Goal: Information Seeking & Learning: Learn about a topic

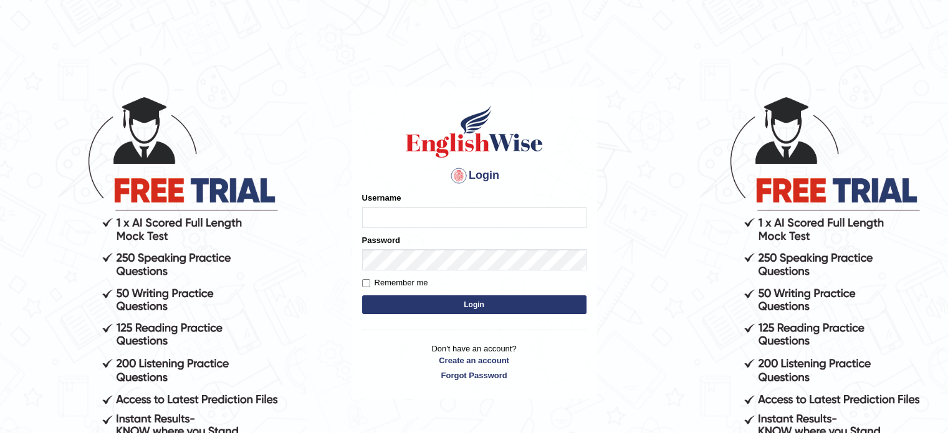
type input "Nigampatel"
click at [431, 303] on button "Login" at bounding box center [474, 304] width 224 height 19
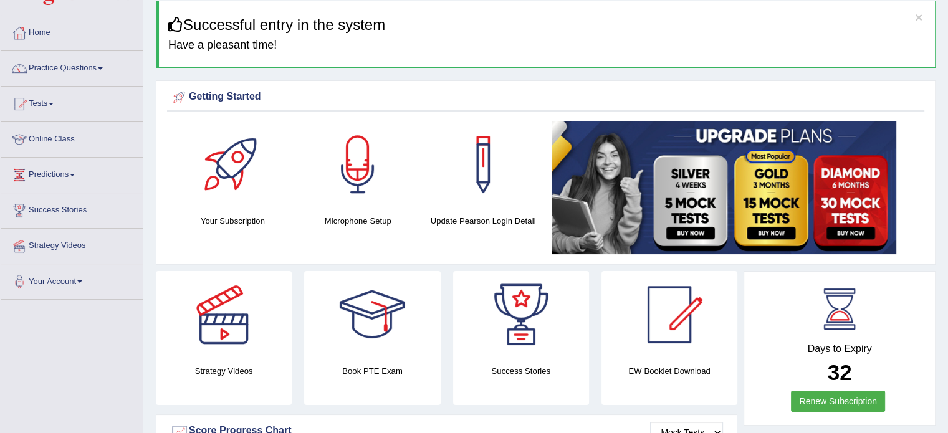
scroll to position [42, 0]
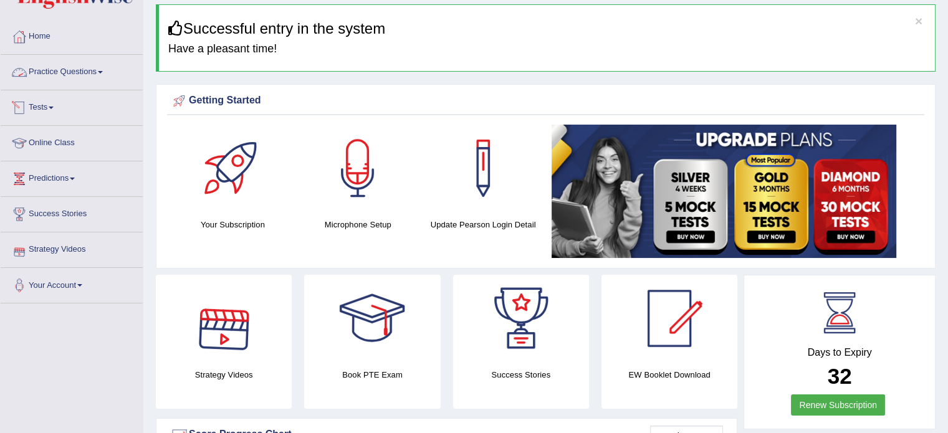
click at [53, 104] on link "Tests" at bounding box center [72, 105] width 142 height 31
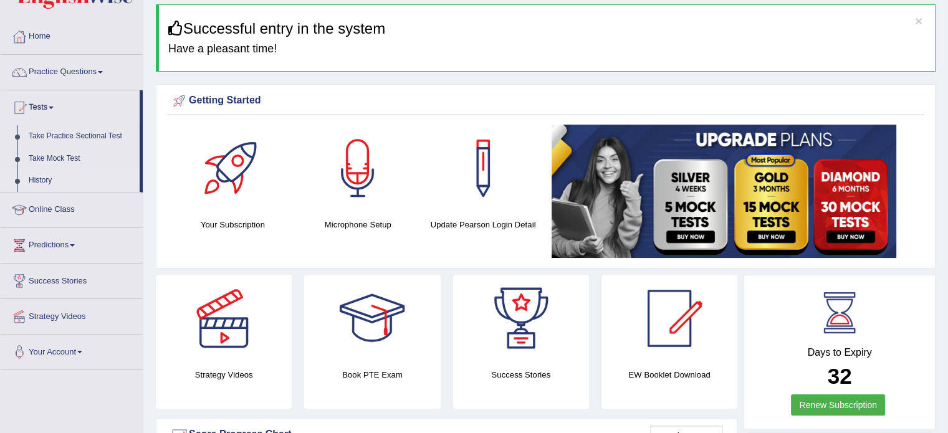
click at [40, 181] on link "History" at bounding box center [81, 180] width 116 height 22
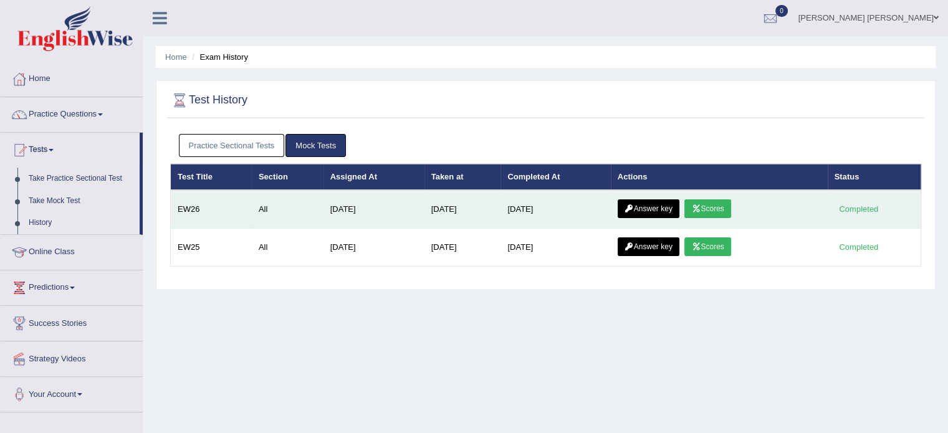
click at [650, 205] on link "Answer key" at bounding box center [648, 208] width 62 height 19
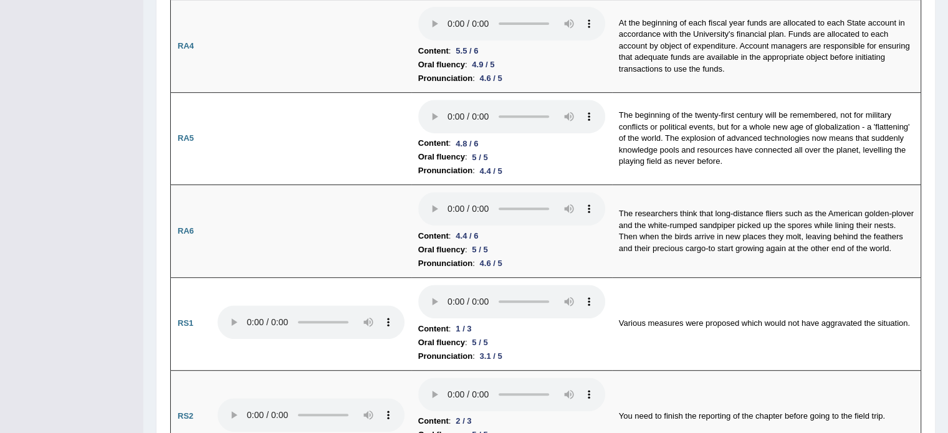
scroll to position [648, 0]
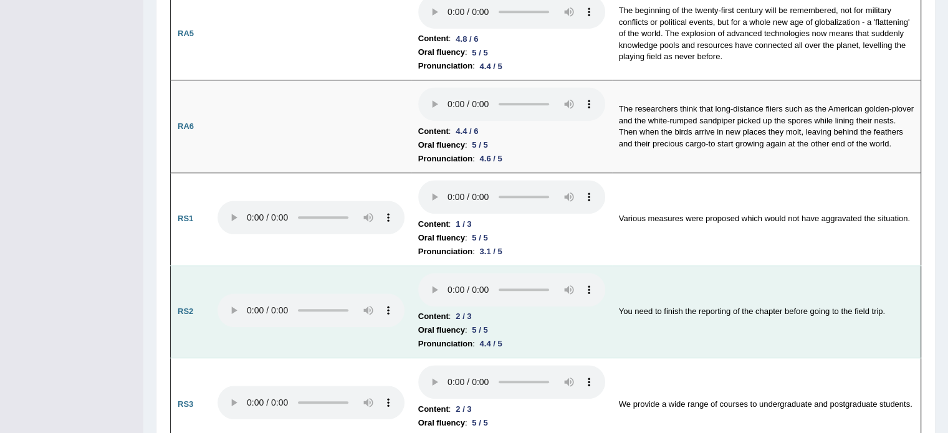
click at [397, 267] on td at bounding box center [311, 311] width 201 height 93
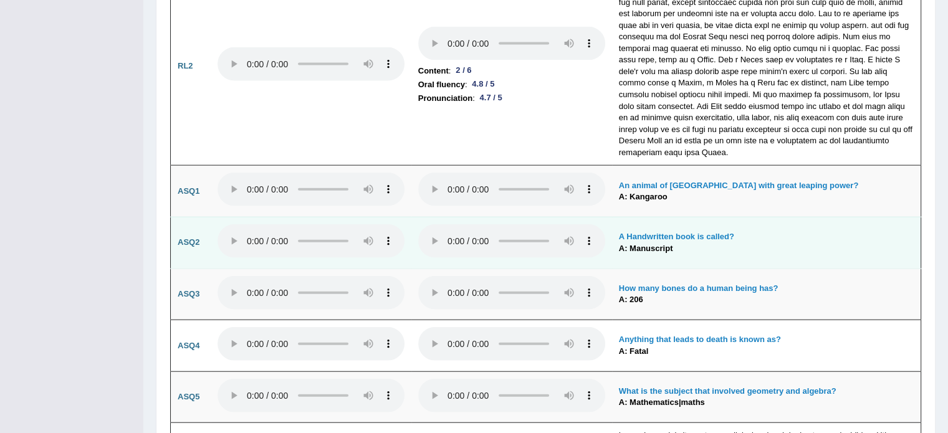
scroll to position [2915, 0]
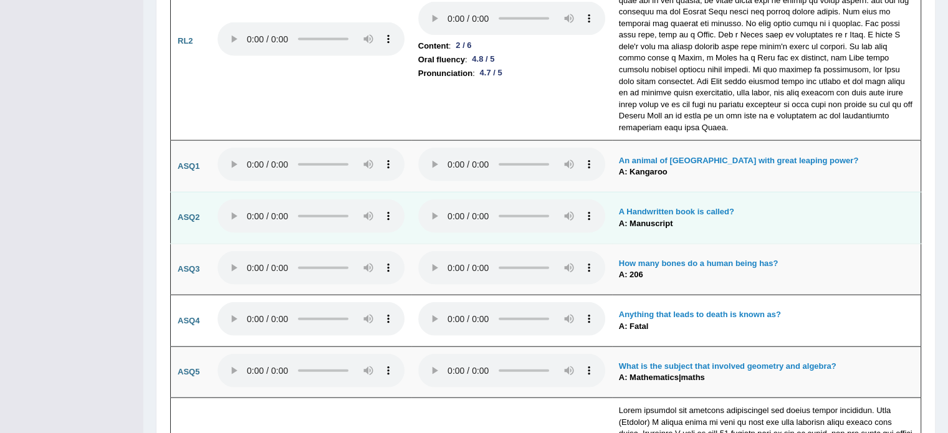
click at [429, 224] on td at bounding box center [511, 218] width 201 height 52
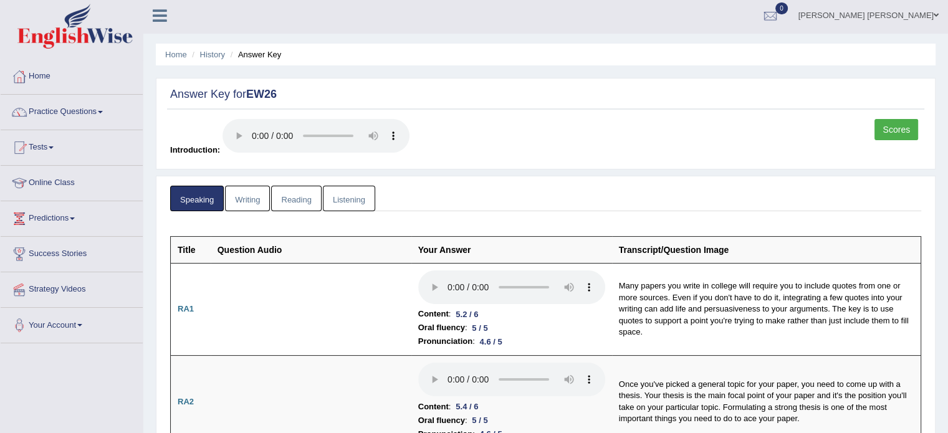
scroll to position [0, 0]
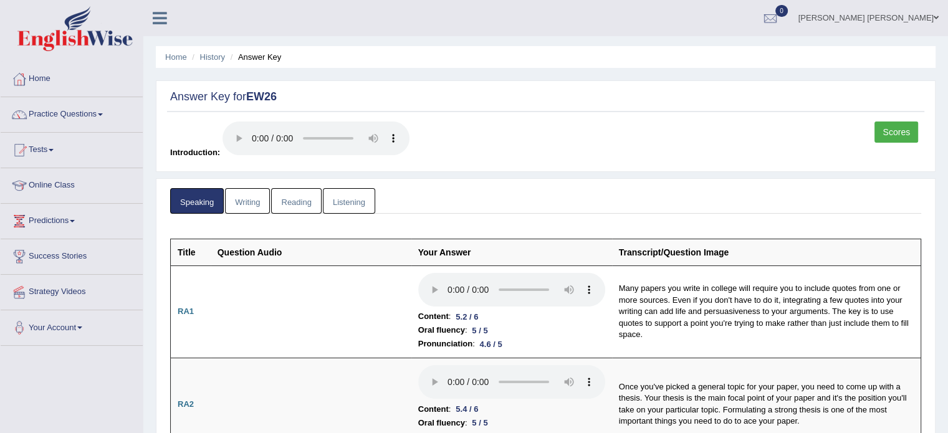
click at [244, 191] on link "Writing" at bounding box center [247, 201] width 45 height 26
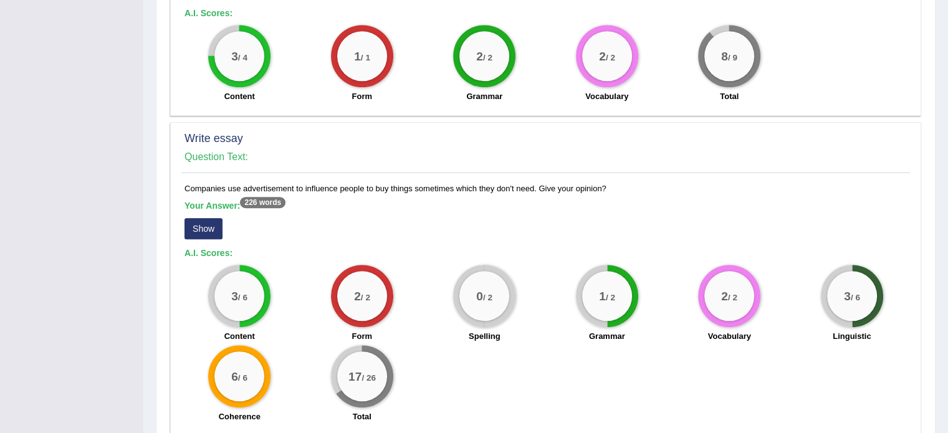
scroll to position [847, 0]
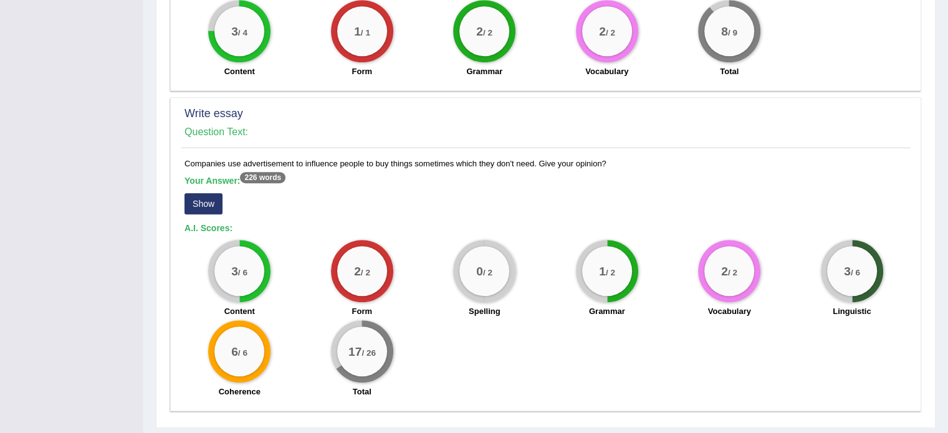
click at [214, 193] on button "Show" at bounding box center [203, 203] width 38 height 21
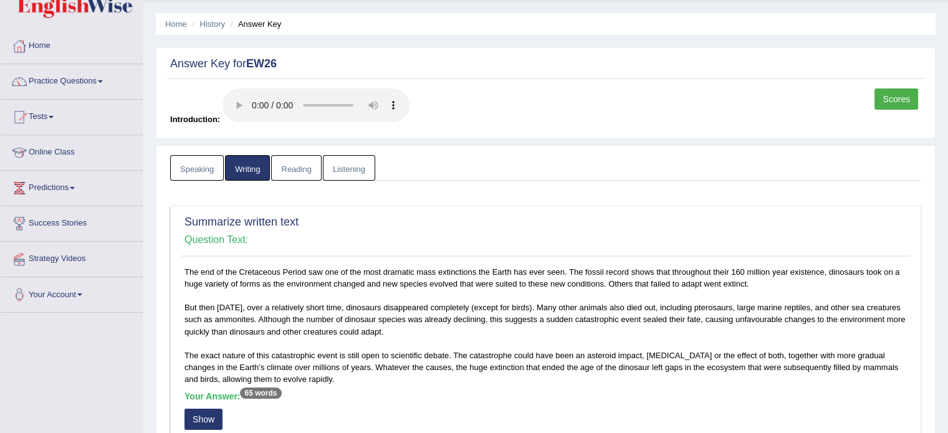
scroll to position [0, 0]
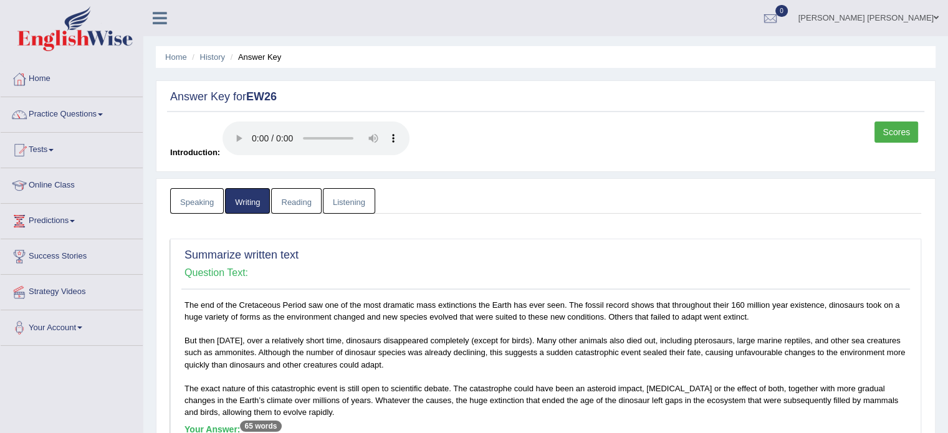
click at [276, 203] on link "Reading" at bounding box center [296, 201] width 50 height 26
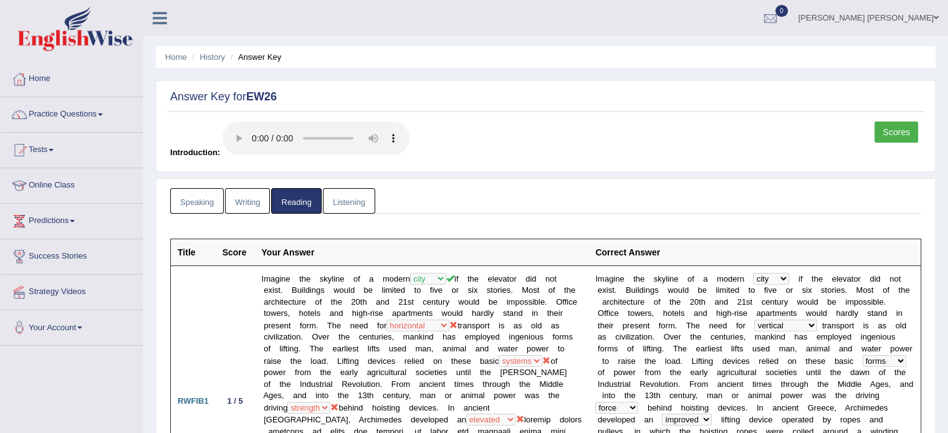
click at [334, 194] on link "Listening" at bounding box center [349, 201] width 52 height 26
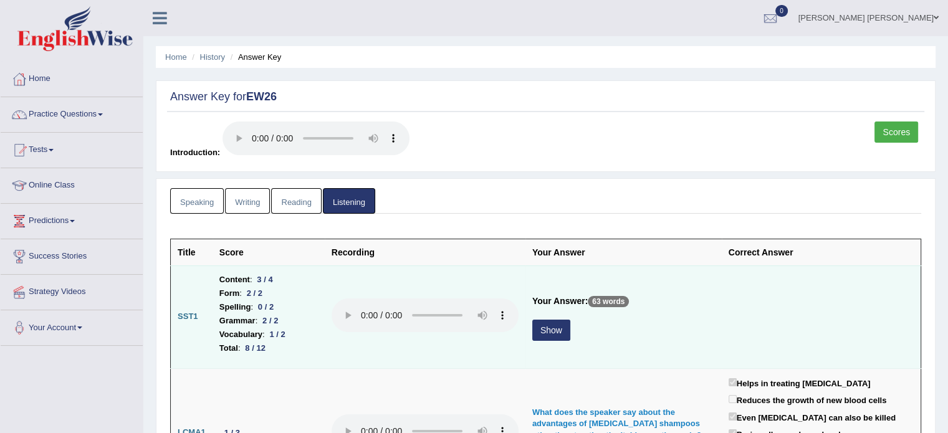
click at [546, 338] on button "Show" at bounding box center [551, 330] width 38 height 21
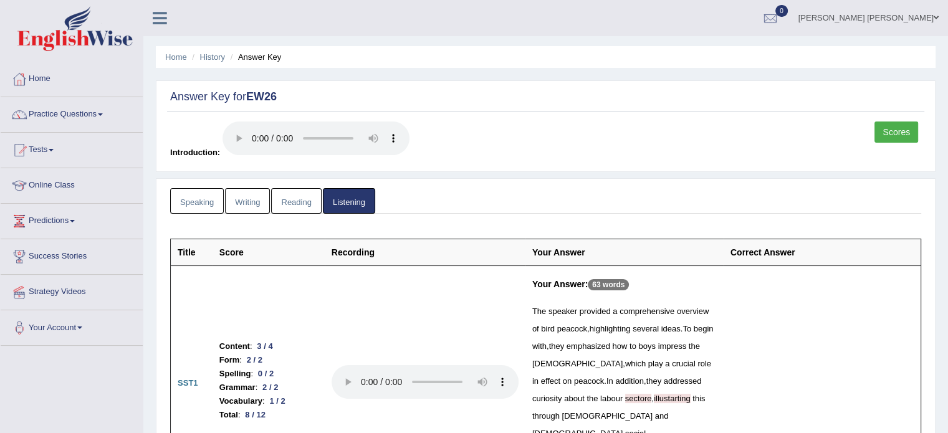
click at [296, 194] on link "Reading" at bounding box center [296, 201] width 50 height 26
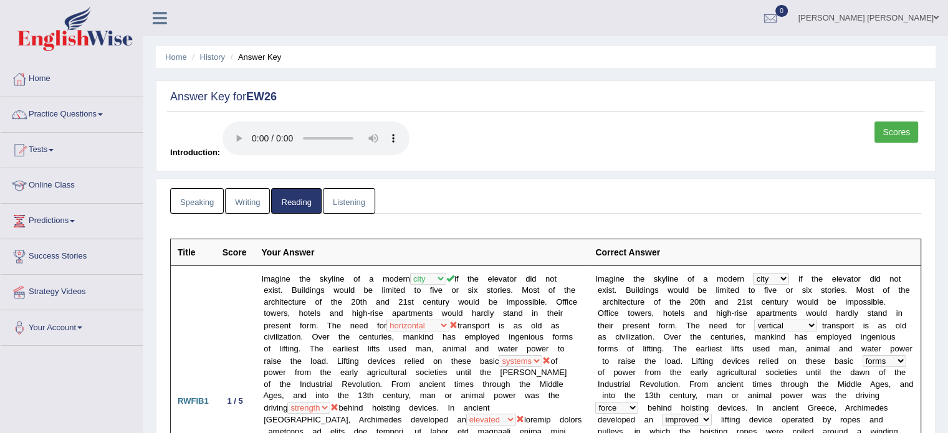
click at [892, 128] on link "Scores" at bounding box center [896, 131] width 44 height 21
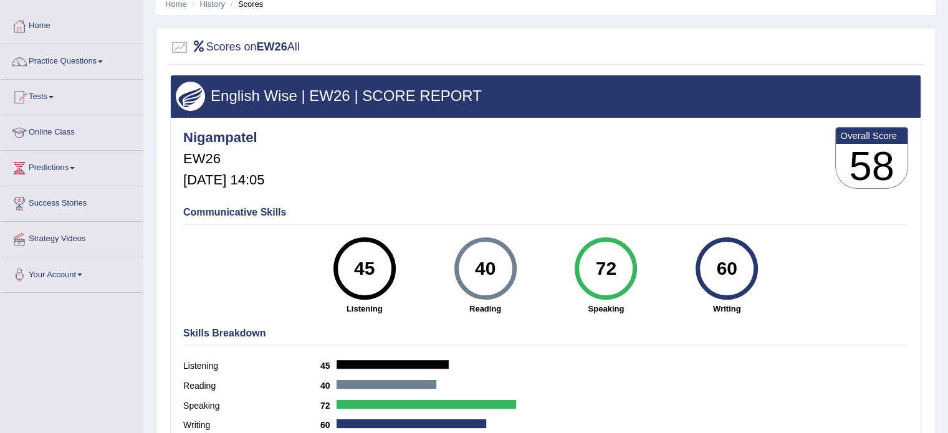
scroll to position [50, 0]
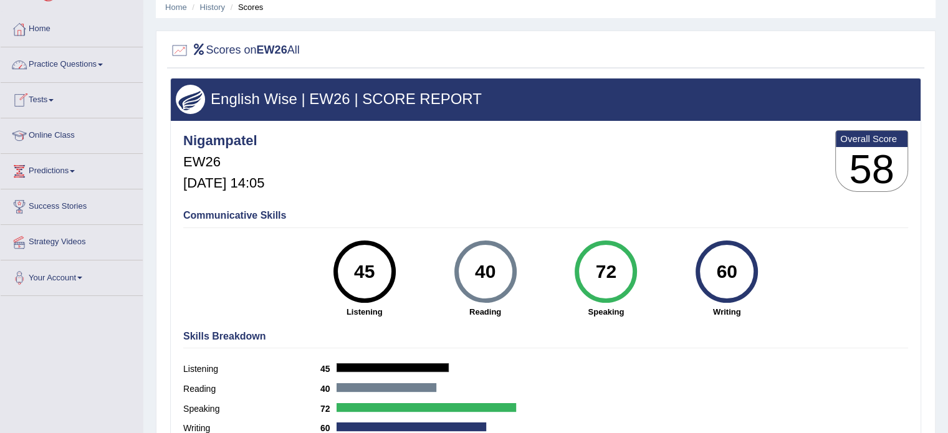
click at [100, 59] on link "Practice Questions" at bounding box center [72, 62] width 142 height 31
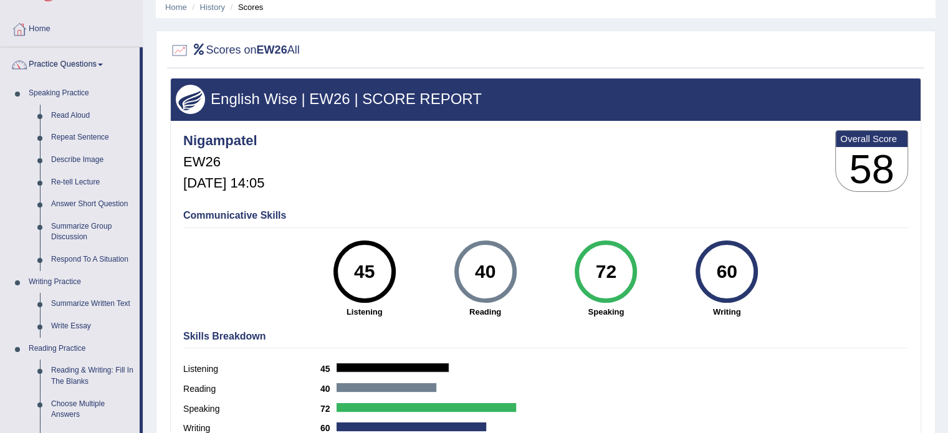
click at [160, 270] on div "Scores on EW26 All English Wise | EW26 | SCORE REPORT Nigampatel EW26 Sep 3, 20…" at bounding box center [545, 249] width 779 height 437
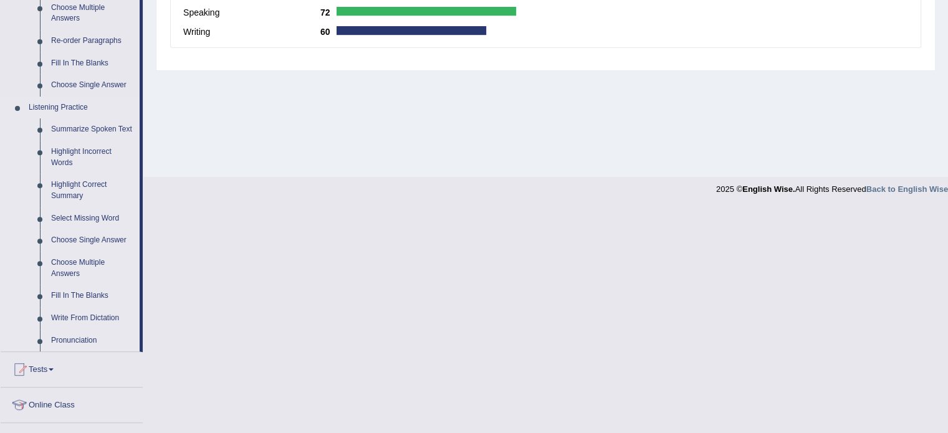
scroll to position [523, 0]
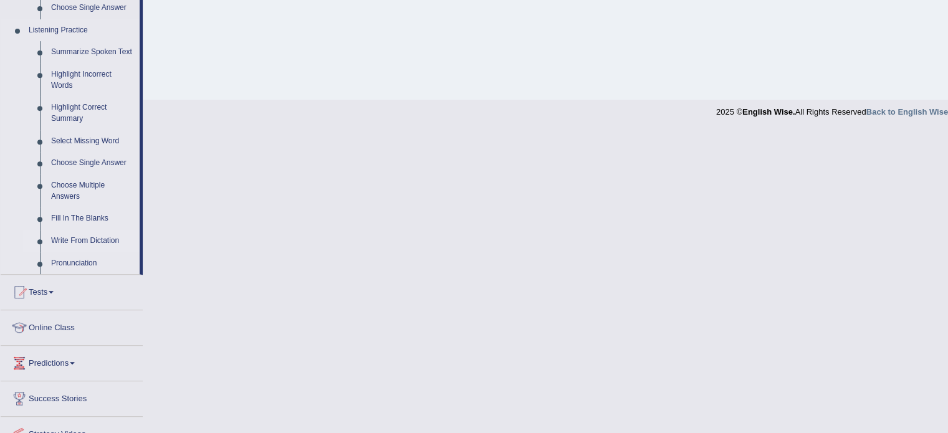
click at [67, 241] on link "Write From Dictation" at bounding box center [92, 241] width 94 height 22
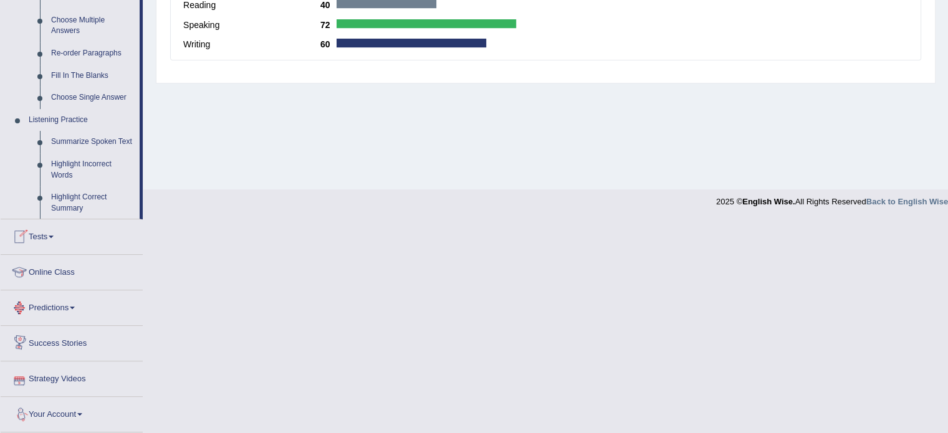
scroll to position [577, 0]
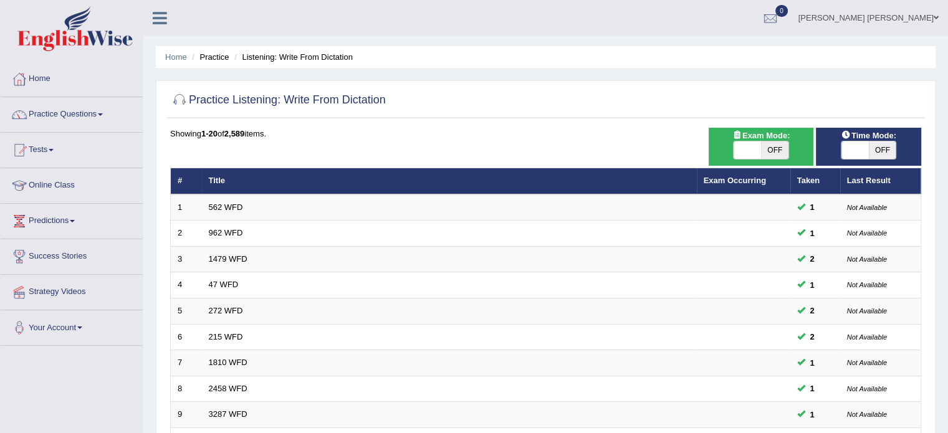
scroll to position [379, 0]
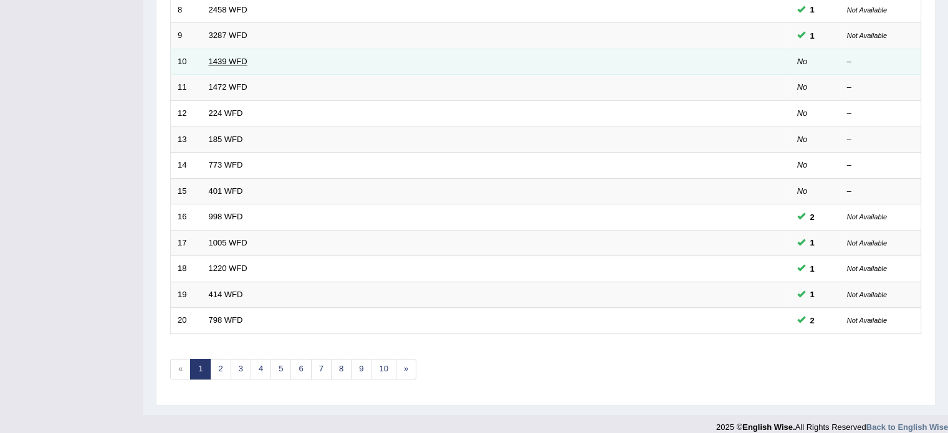
click at [225, 57] on link "1439 WFD" at bounding box center [228, 61] width 39 height 9
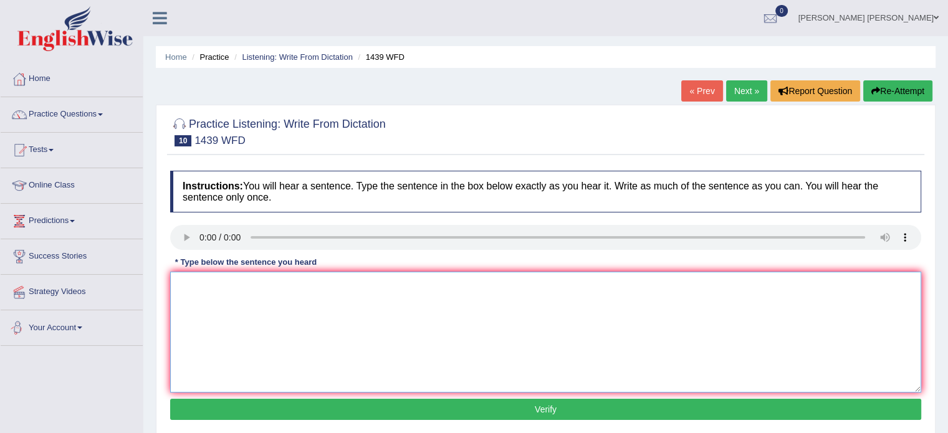
click at [210, 304] on textarea at bounding box center [545, 332] width 751 height 121
type textarea "The physic books book just pass on the counter."
click at [319, 411] on button "Verify" at bounding box center [545, 409] width 751 height 21
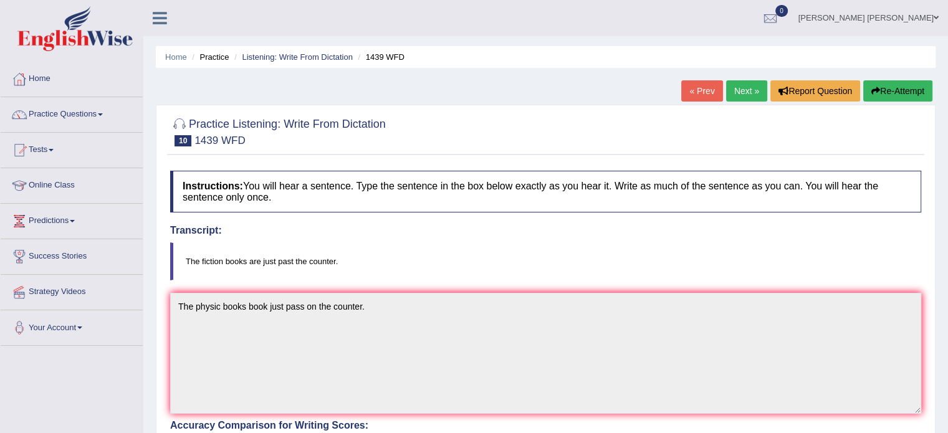
click at [753, 85] on link "Next »" at bounding box center [746, 90] width 41 height 21
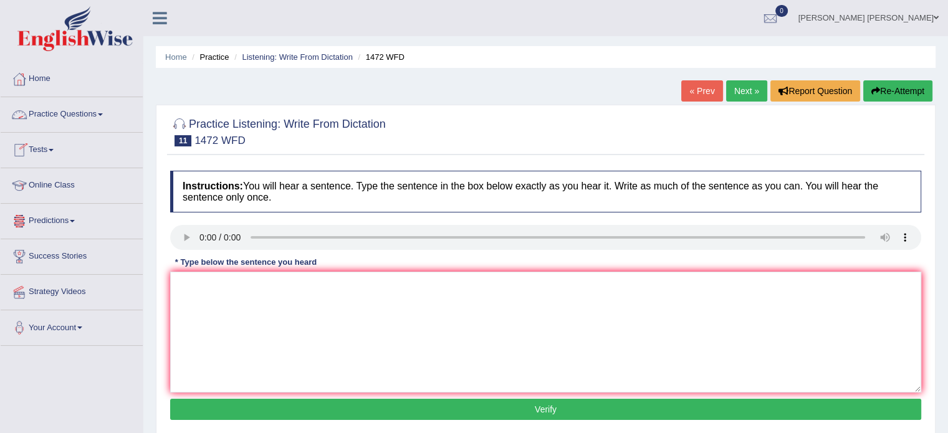
click at [83, 119] on link "Practice Questions" at bounding box center [72, 112] width 142 height 31
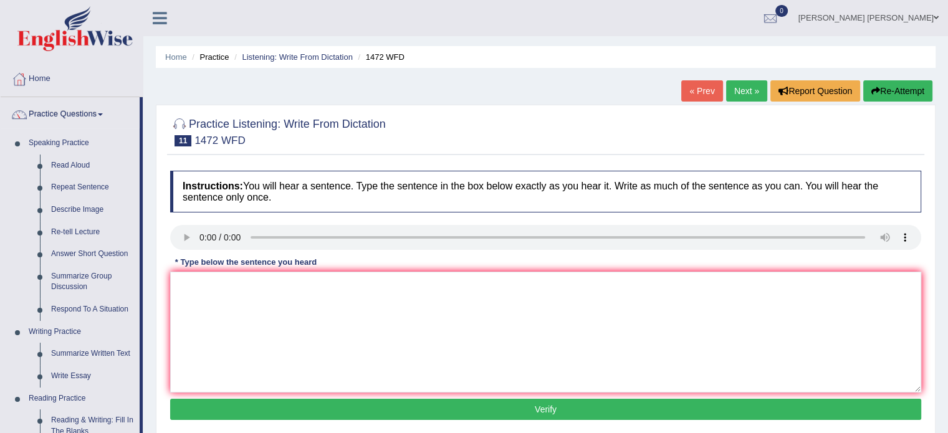
click at [150, 342] on div "Home Practice Listening: Write From Dictation 1472 WFD « Prev Next » Report Que…" at bounding box center [545, 311] width 804 height 623
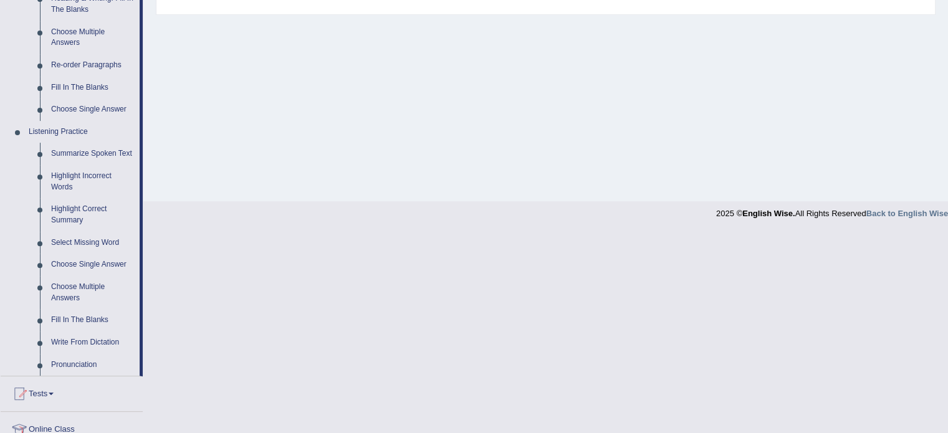
scroll to position [473, 0]
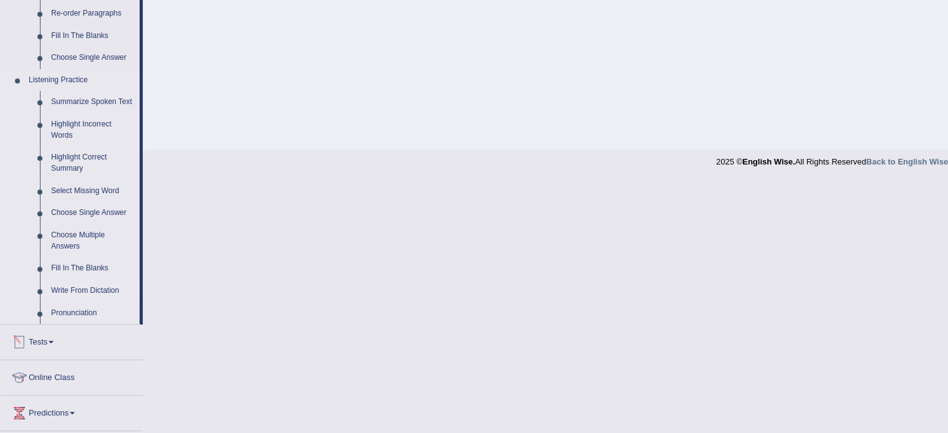
click at [80, 292] on link "Write From Dictation" at bounding box center [92, 291] width 94 height 22
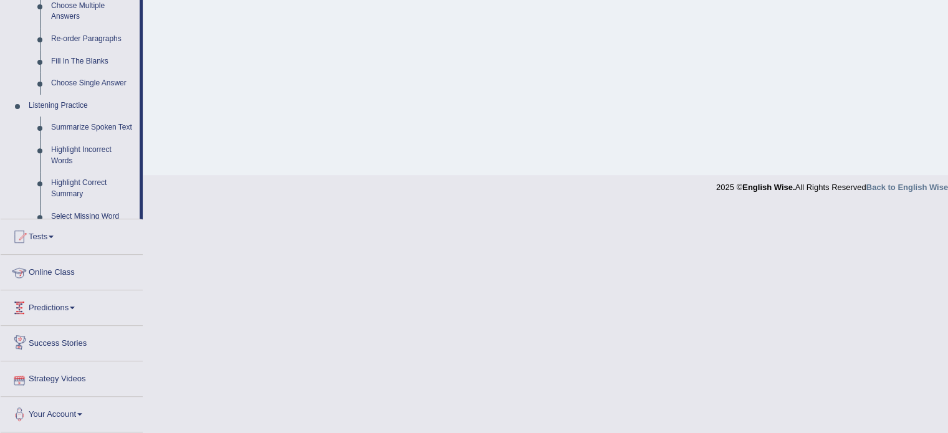
scroll to position [369, 0]
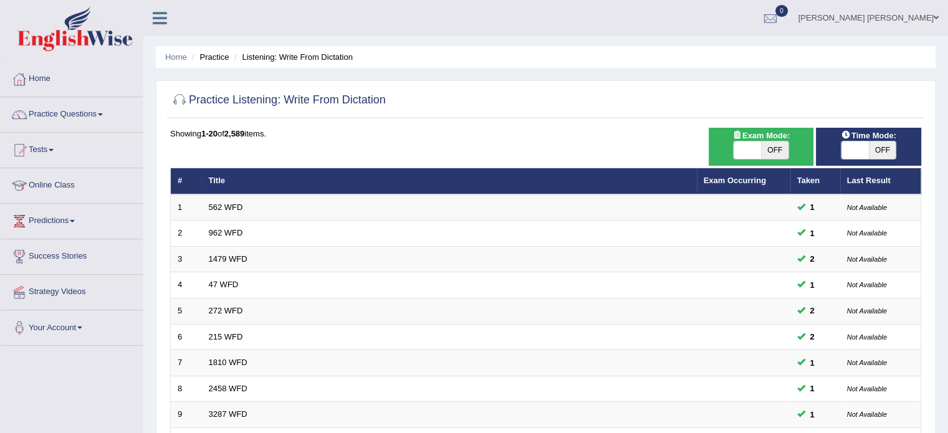
click at [847, 159] on div "Time Mode: ON OFF" at bounding box center [867, 147] width 105 height 38
click at [853, 141] on div "ON OFF" at bounding box center [868, 150] width 56 height 19
click at [847, 146] on span at bounding box center [854, 149] width 27 height 17
checkbox input "true"
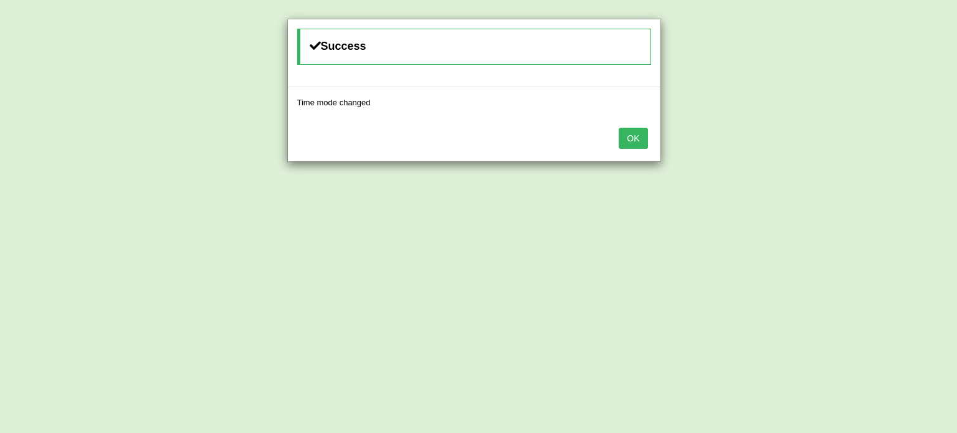
click at [632, 143] on button "OK" at bounding box center [633, 138] width 29 height 21
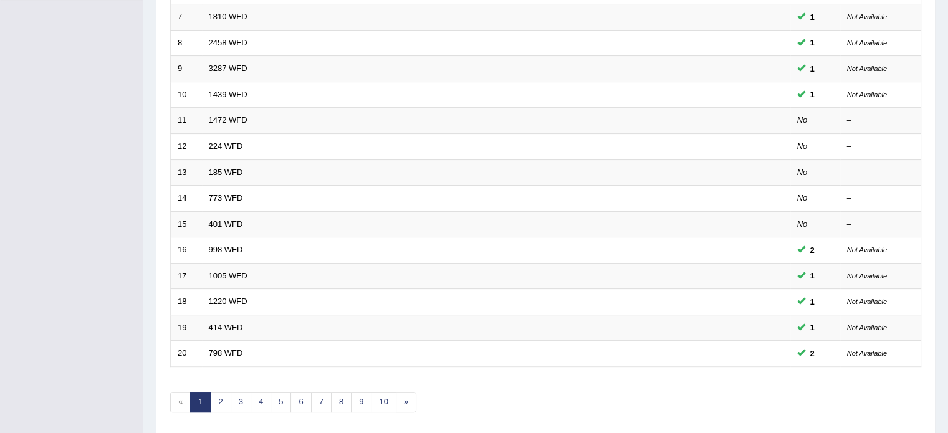
scroll to position [349, 0]
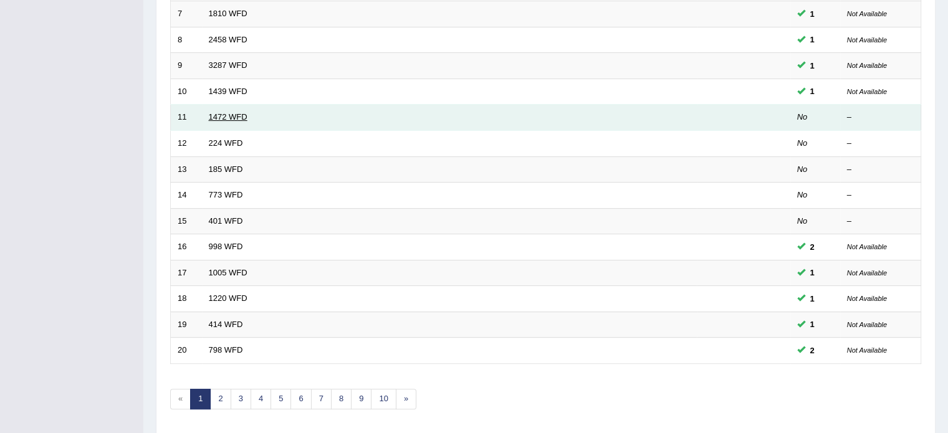
click at [214, 113] on link "1472 WFD" at bounding box center [228, 116] width 39 height 9
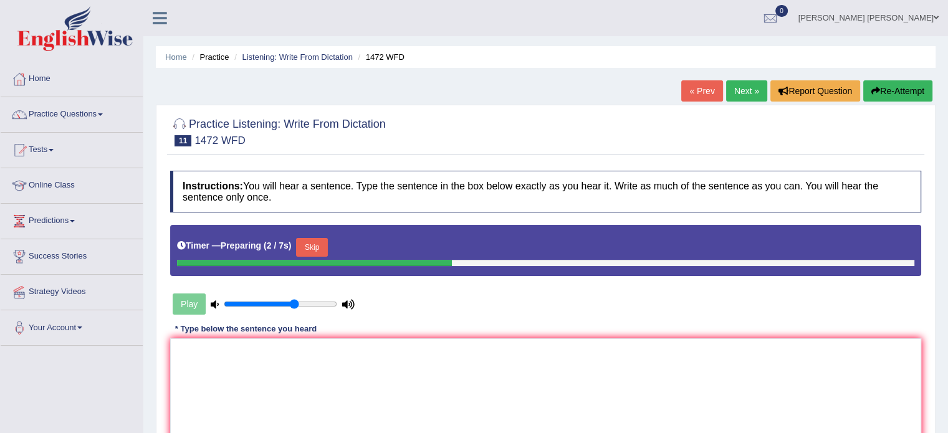
click at [316, 242] on button "Skip" at bounding box center [311, 247] width 31 height 19
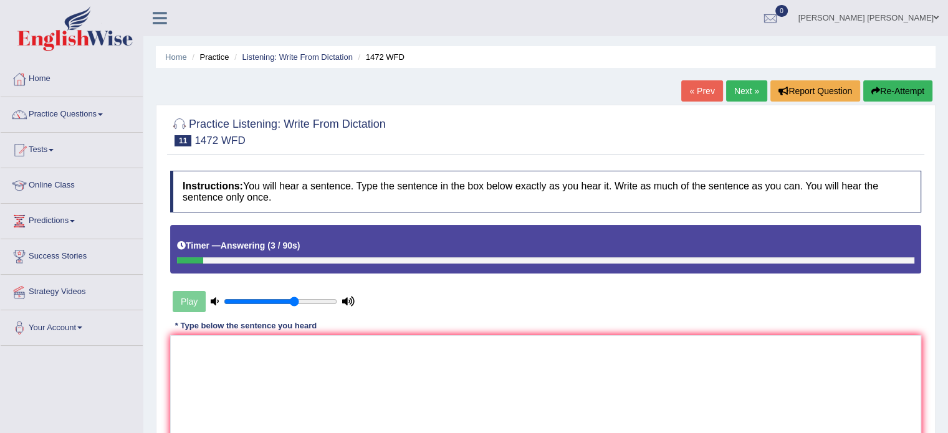
click at [872, 92] on icon "button" at bounding box center [875, 91] width 9 height 9
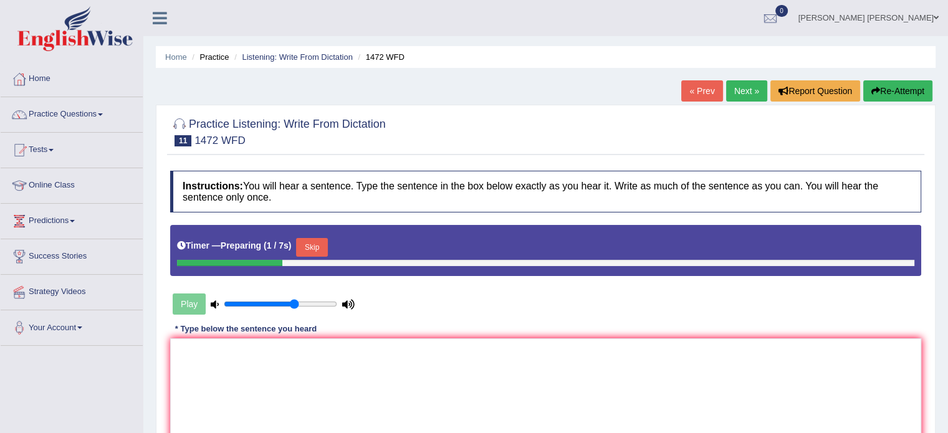
click at [318, 249] on button "Skip" at bounding box center [311, 247] width 31 height 19
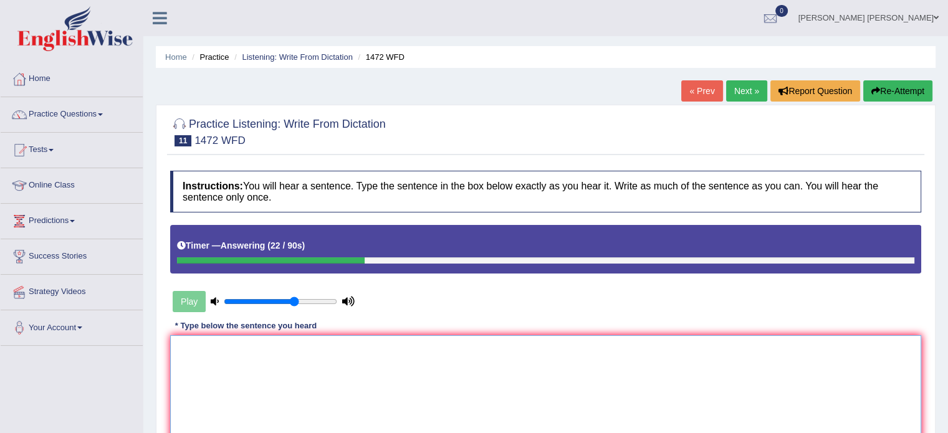
click at [306, 353] on textarea at bounding box center [545, 395] width 751 height 121
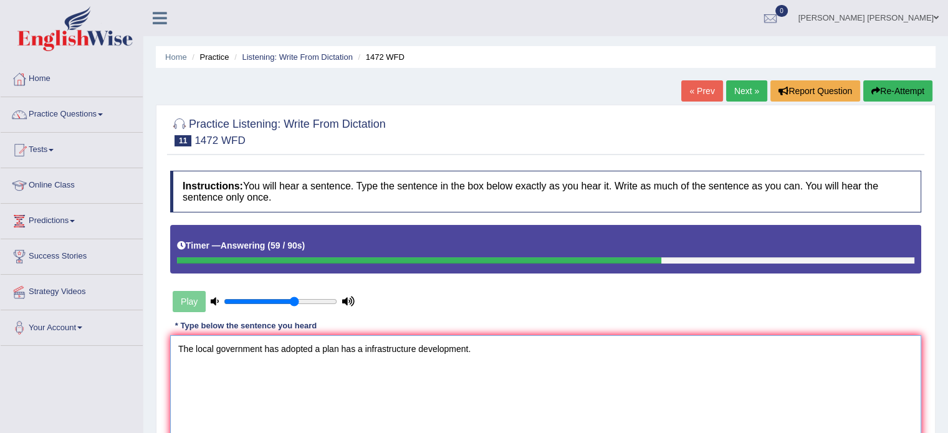
click at [413, 344] on textarea "The local government has adopted a plan has a infrastructure development." at bounding box center [545, 395] width 751 height 121
click at [376, 391] on textarea "The local government has adopted a plan has a infrastructure infastructure deve…" at bounding box center [545, 395] width 751 height 121
type textarea "The local government has adopted a plan has a infrastructure infastructure deve…"
click at [449, 311] on div "Instructions: You will hear a sentence. Type the sentence in the box below exac…" at bounding box center [545, 328] width 757 height 329
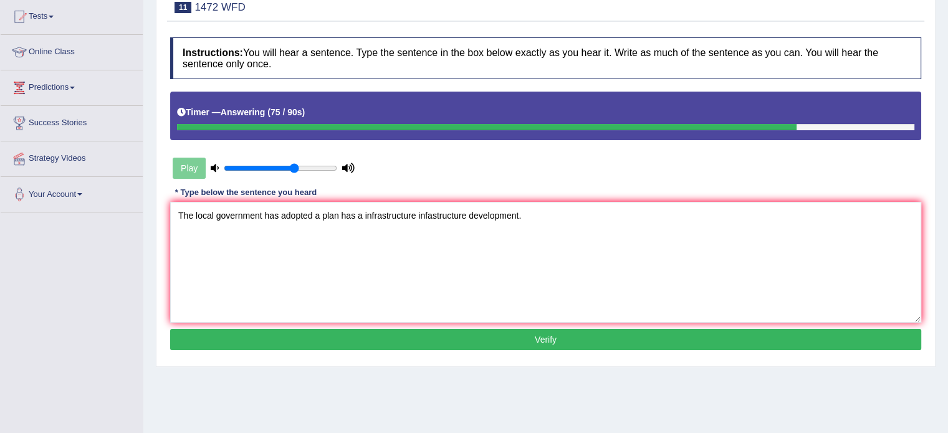
scroll to position [174, 0]
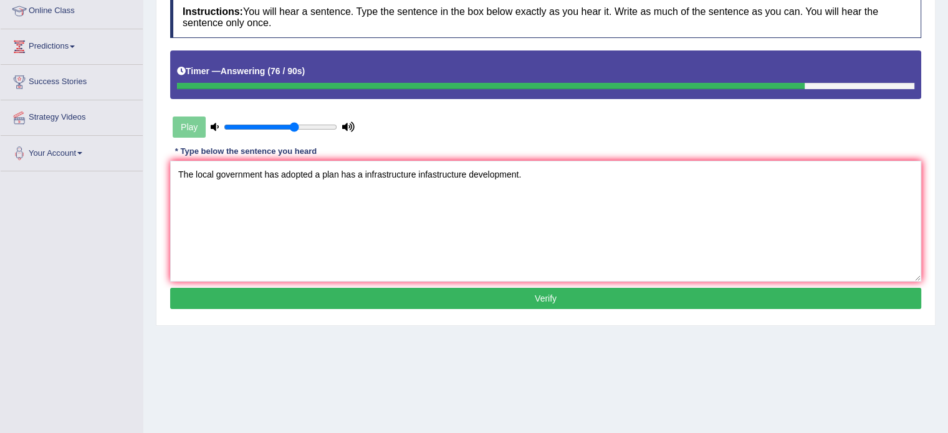
click at [449, 295] on button "Verify" at bounding box center [545, 298] width 751 height 21
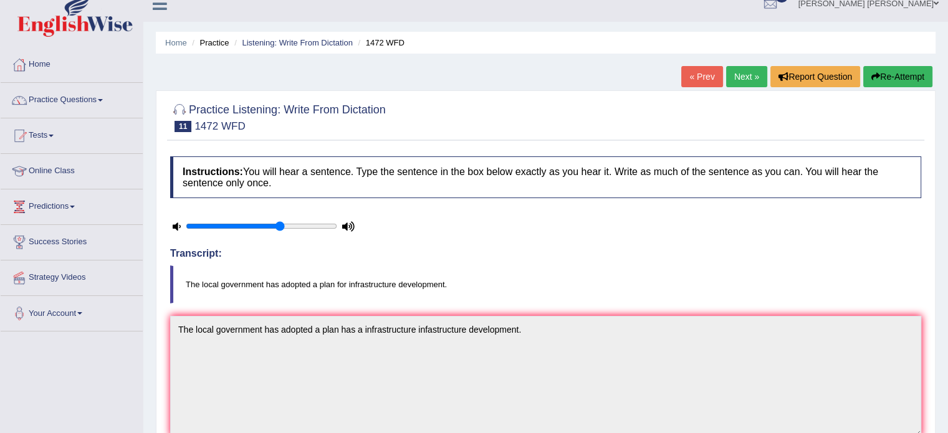
scroll to position [0, 0]
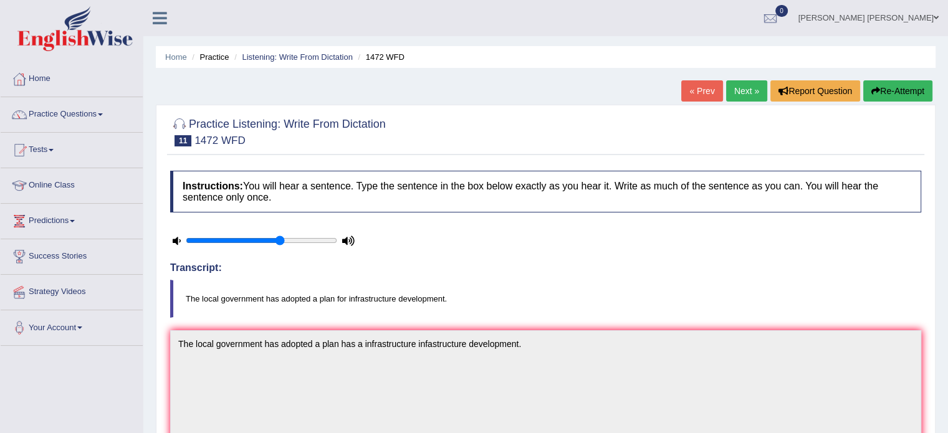
click at [749, 89] on link "Next »" at bounding box center [746, 90] width 41 height 21
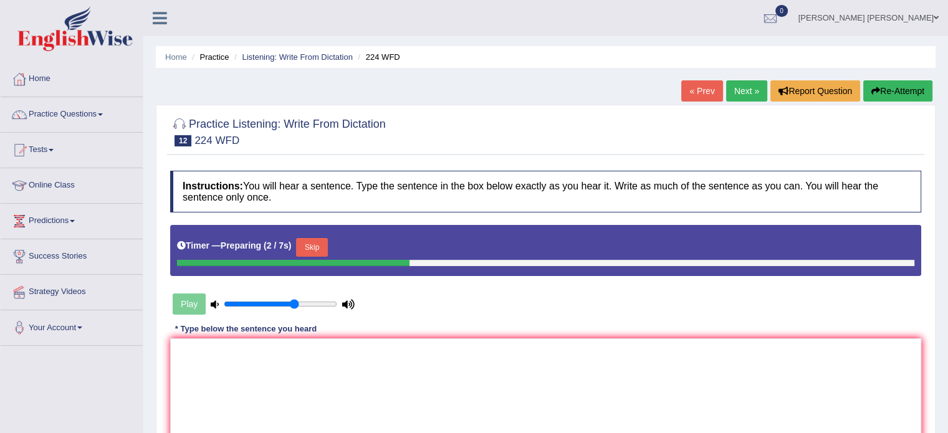
click at [315, 242] on button "Skip" at bounding box center [311, 247] width 31 height 19
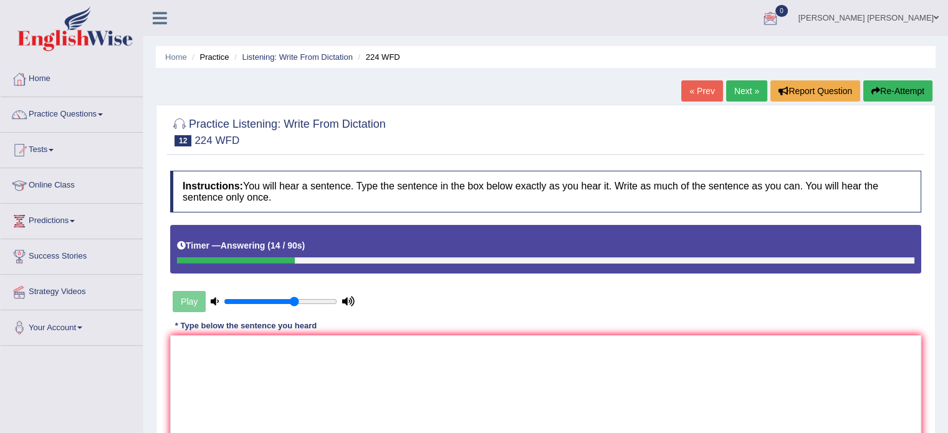
click at [882, 88] on button "Re-Attempt" at bounding box center [897, 90] width 69 height 21
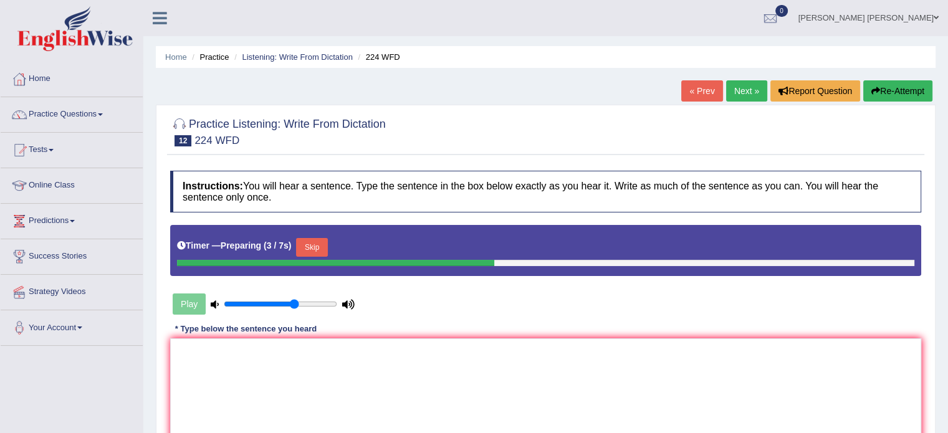
click at [315, 247] on button "Skip" at bounding box center [311, 247] width 31 height 19
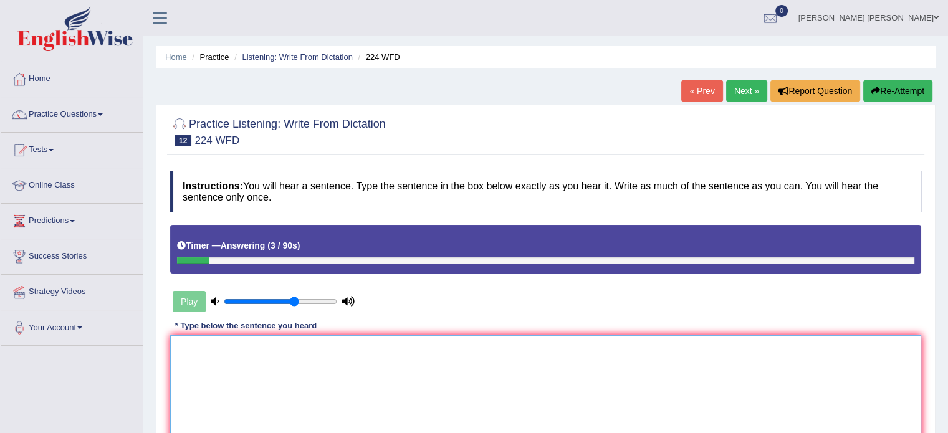
click at [323, 359] on textarea at bounding box center [545, 395] width 751 height 121
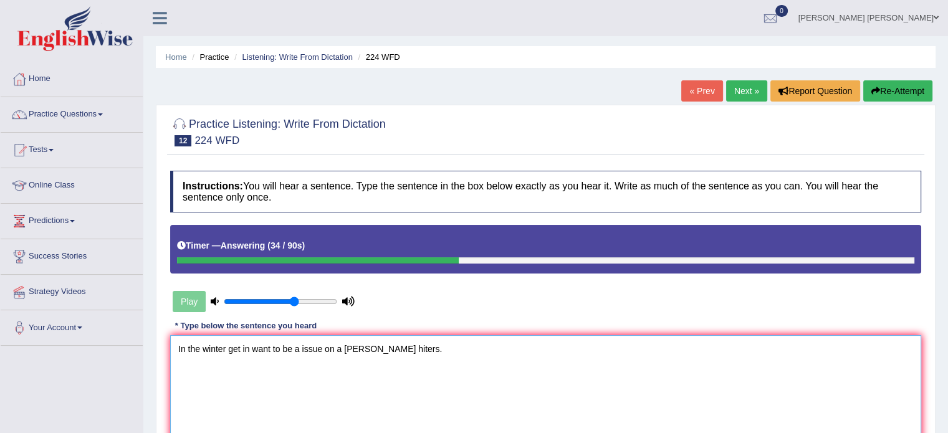
click at [401, 388] on textarea "In the winter get in want to be a issue on a hiter hiters." at bounding box center [545, 395] width 751 height 121
type textarea "In the winter get in want to be a issue on a hiter hiters."
click at [449, 325] on div "Instructions: You will hear a sentence. Type the sentence in the box below exac…" at bounding box center [545, 328] width 757 height 329
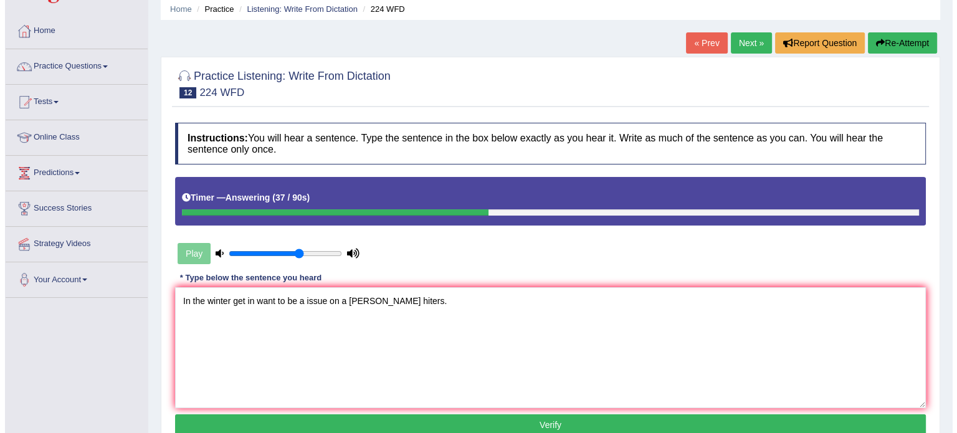
scroll to position [50, 0]
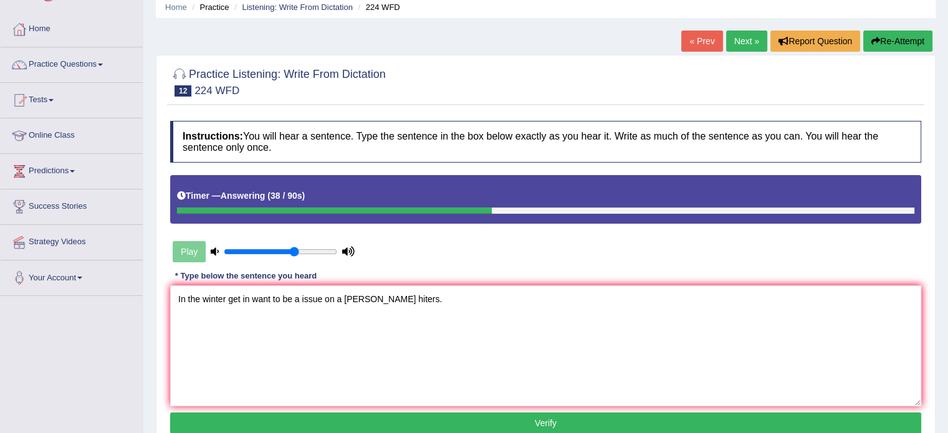
click at [444, 420] on button "Verify" at bounding box center [545, 422] width 751 height 21
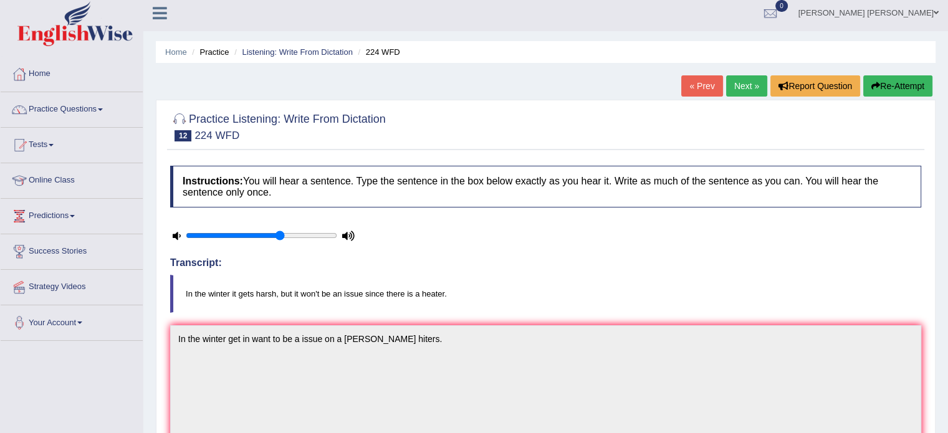
scroll to position [0, 0]
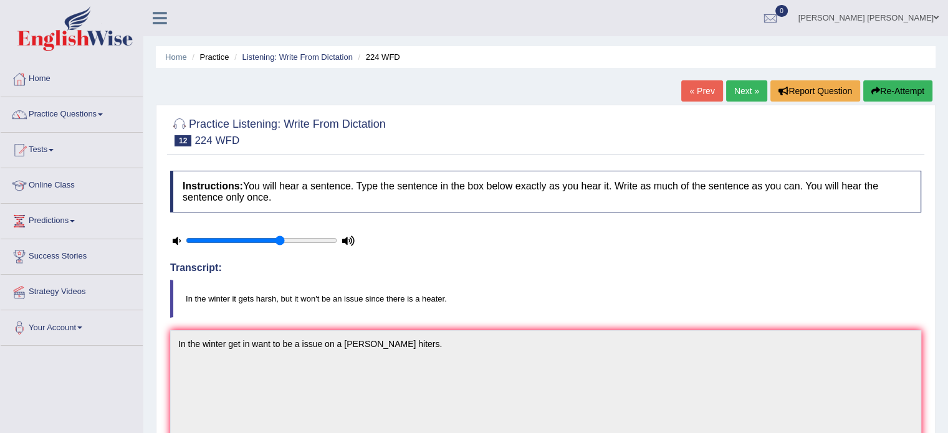
click at [751, 92] on link "Next »" at bounding box center [746, 90] width 41 height 21
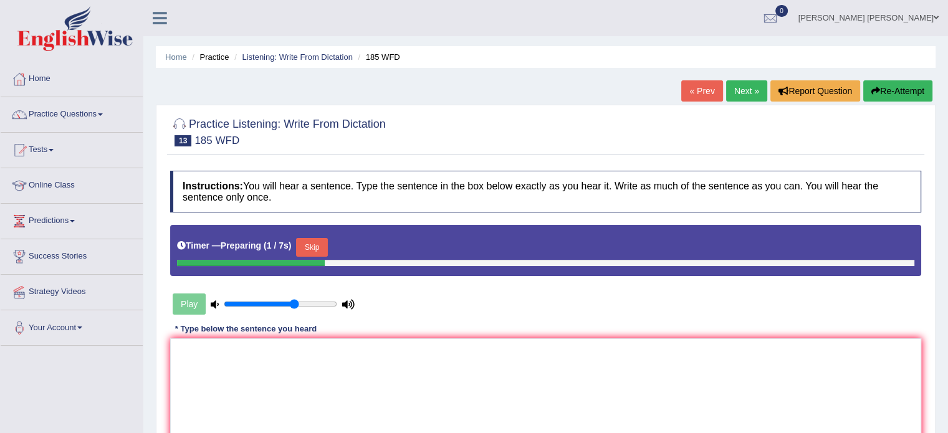
click at [311, 253] on button "Skip" at bounding box center [311, 247] width 31 height 19
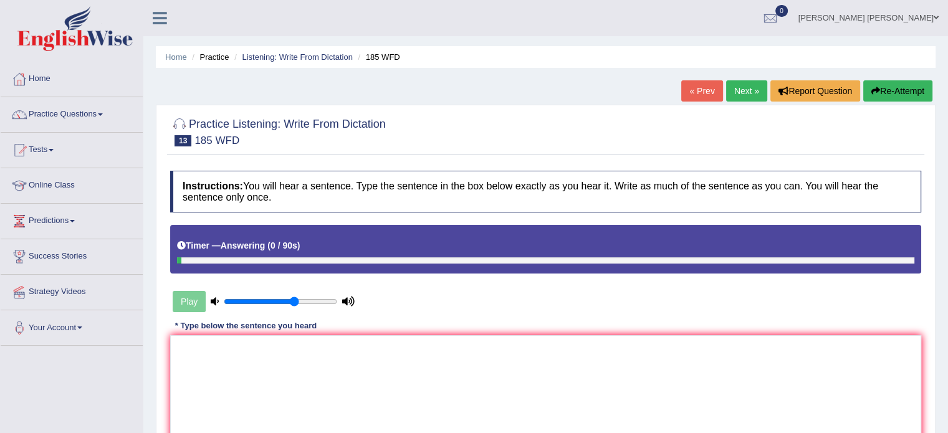
click at [883, 92] on button "Re-Attempt" at bounding box center [897, 90] width 69 height 21
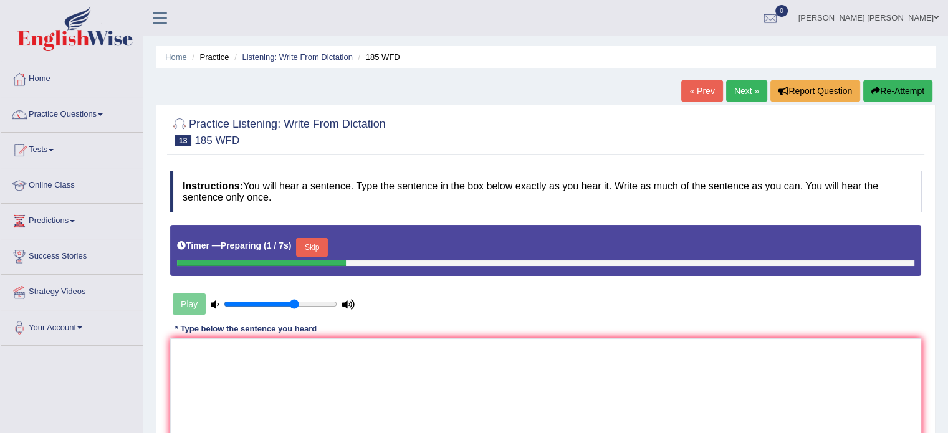
click at [315, 251] on button "Skip" at bounding box center [311, 247] width 31 height 19
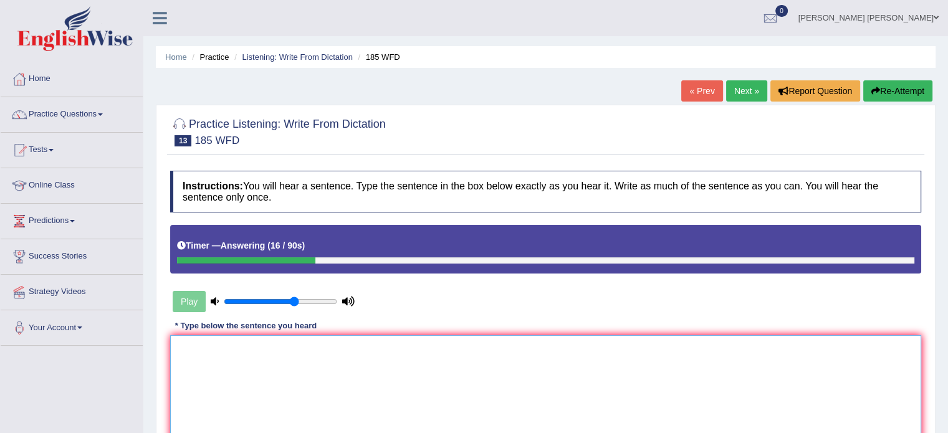
click at [285, 377] on textarea at bounding box center [545, 395] width 751 height 121
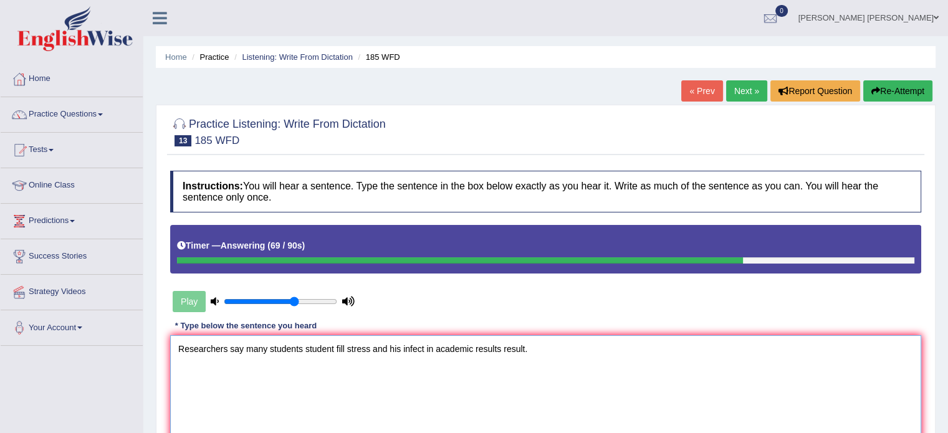
click at [424, 344] on textarea "Researchers say many students student fill stress and his infect in academic re…" at bounding box center [545, 395] width 751 height 121
click at [583, 368] on textarea "Researchers say many students student fill stress and his infect effect in acad…" at bounding box center [545, 395] width 751 height 121
type textarea "Researchers say many students student fill stress and his infect effect in acad…"
click at [603, 307] on div "Instructions: You will hear a sentence. Type the sentence in the box below exac…" at bounding box center [545, 328] width 757 height 329
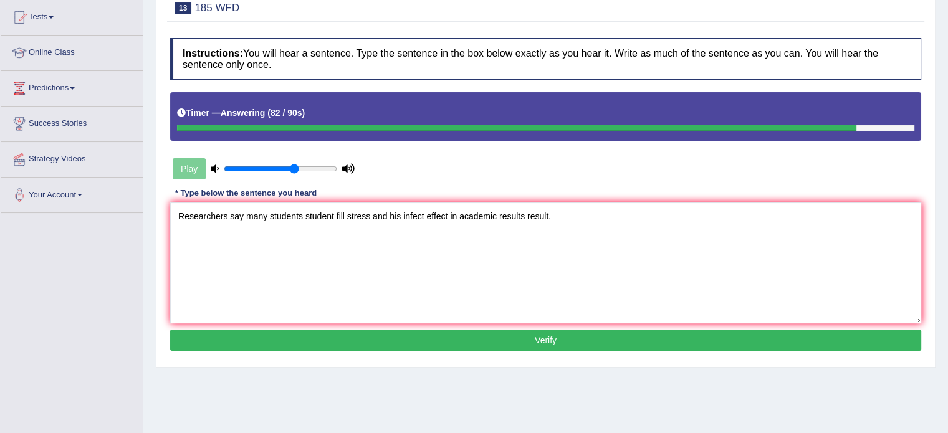
scroll to position [174, 0]
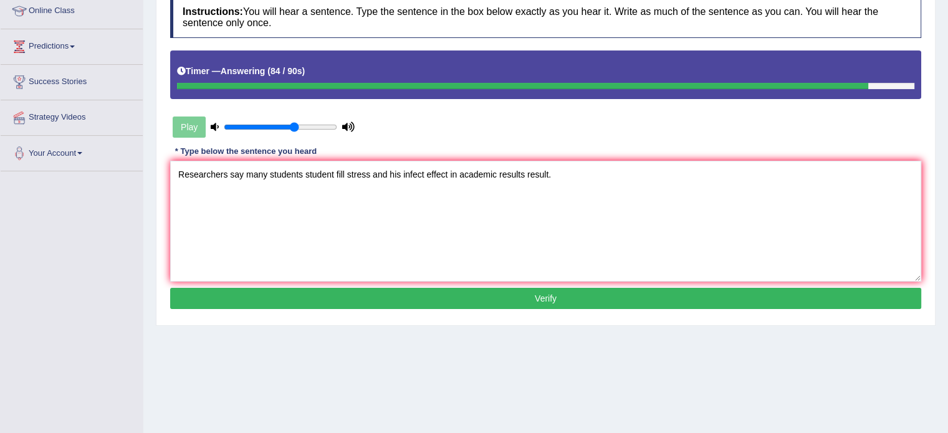
click at [593, 304] on button "Verify" at bounding box center [545, 298] width 751 height 21
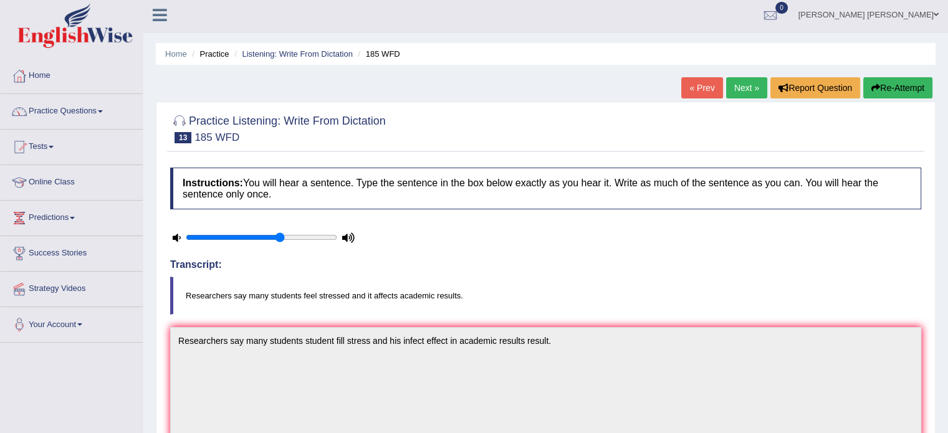
scroll to position [0, 0]
